Goal: Information Seeking & Learning: Learn about a topic

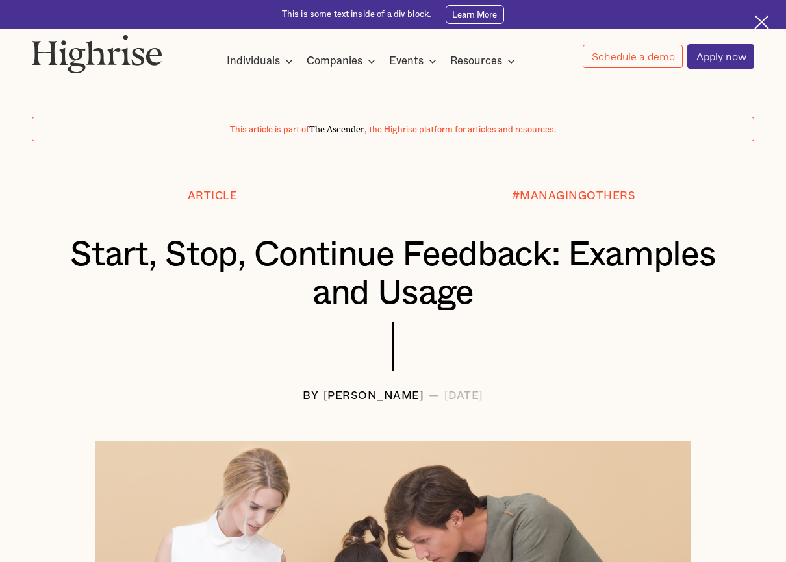
scroll to position [649, 0]
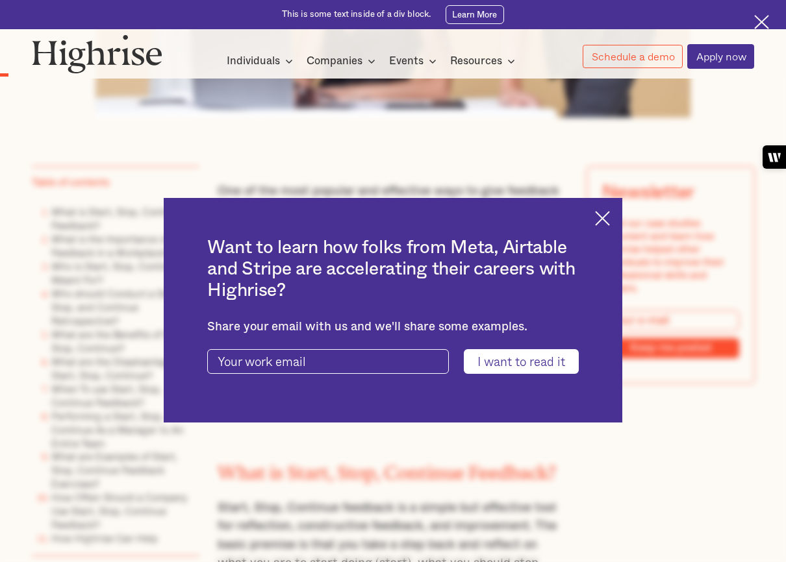
click at [605, 221] on img at bounding box center [602, 218] width 15 height 15
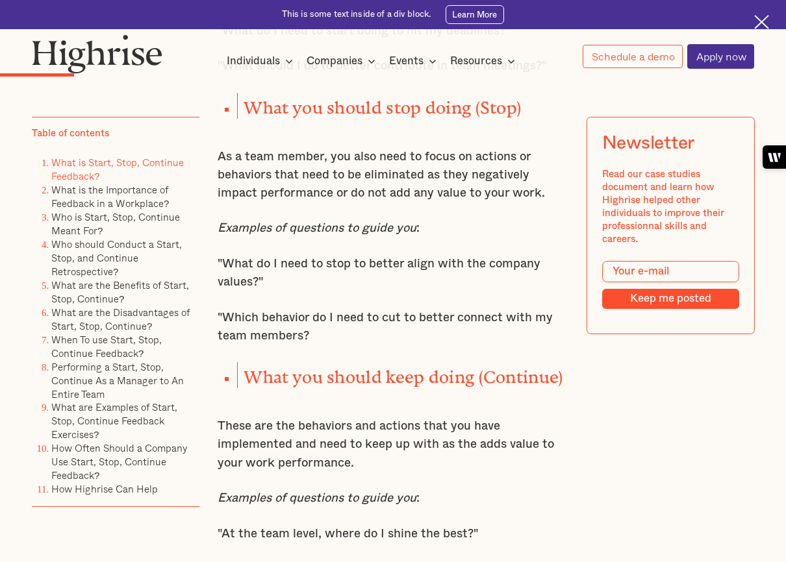
scroll to position [1494, 0]
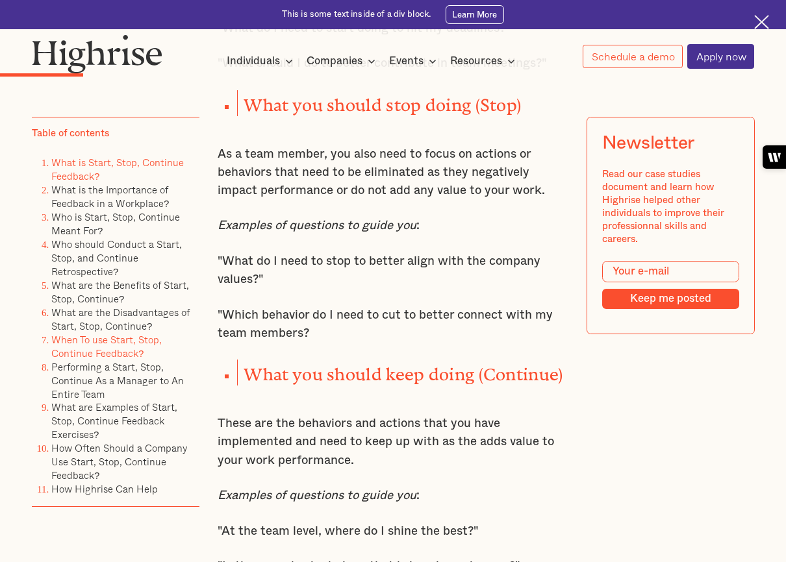
click at [71, 342] on link "When To use Start, Stop, Continue Feedback?" at bounding box center [106, 346] width 110 height 29
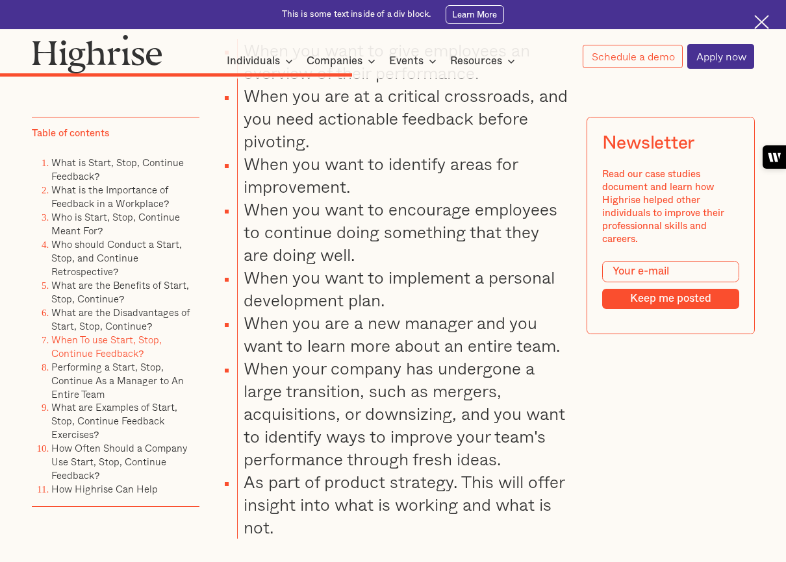
scroll to position [4654, 0]
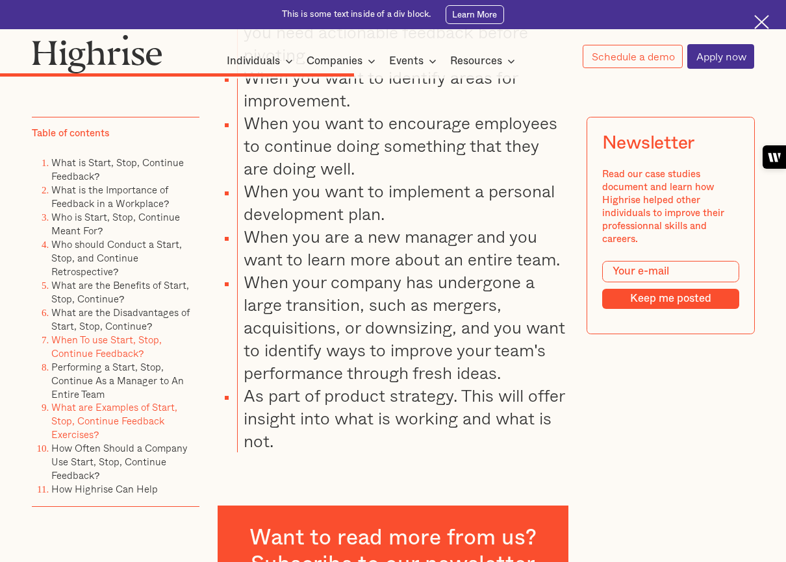
click at [109, 414] on link "What are Examples of Start, Stop, Continue Feedback Exercises?" at bounding box center [114, 421] width 126 height 42
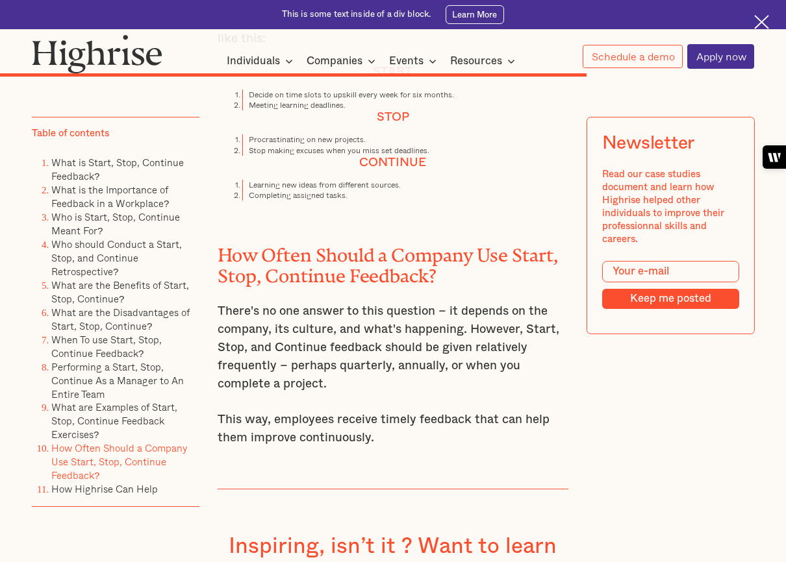
scroll to position [7348, 0]
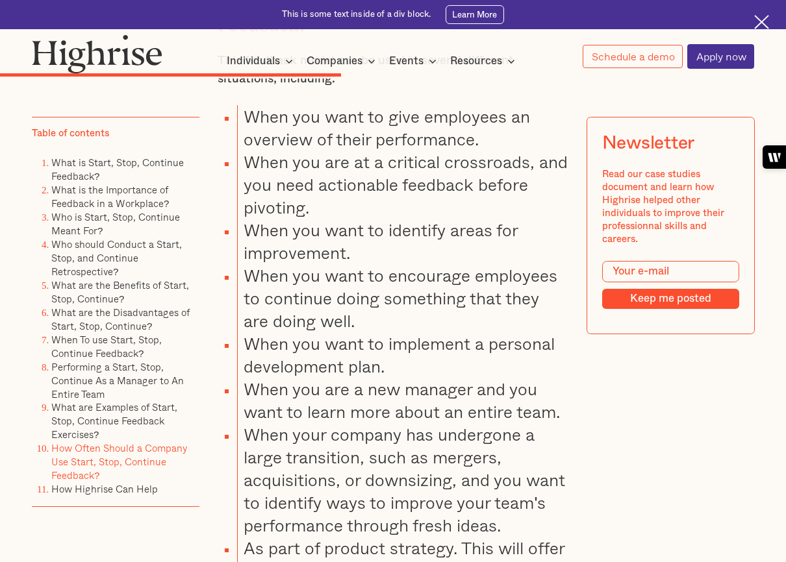
scroll to position [1494, 0]
